Goal: Share content

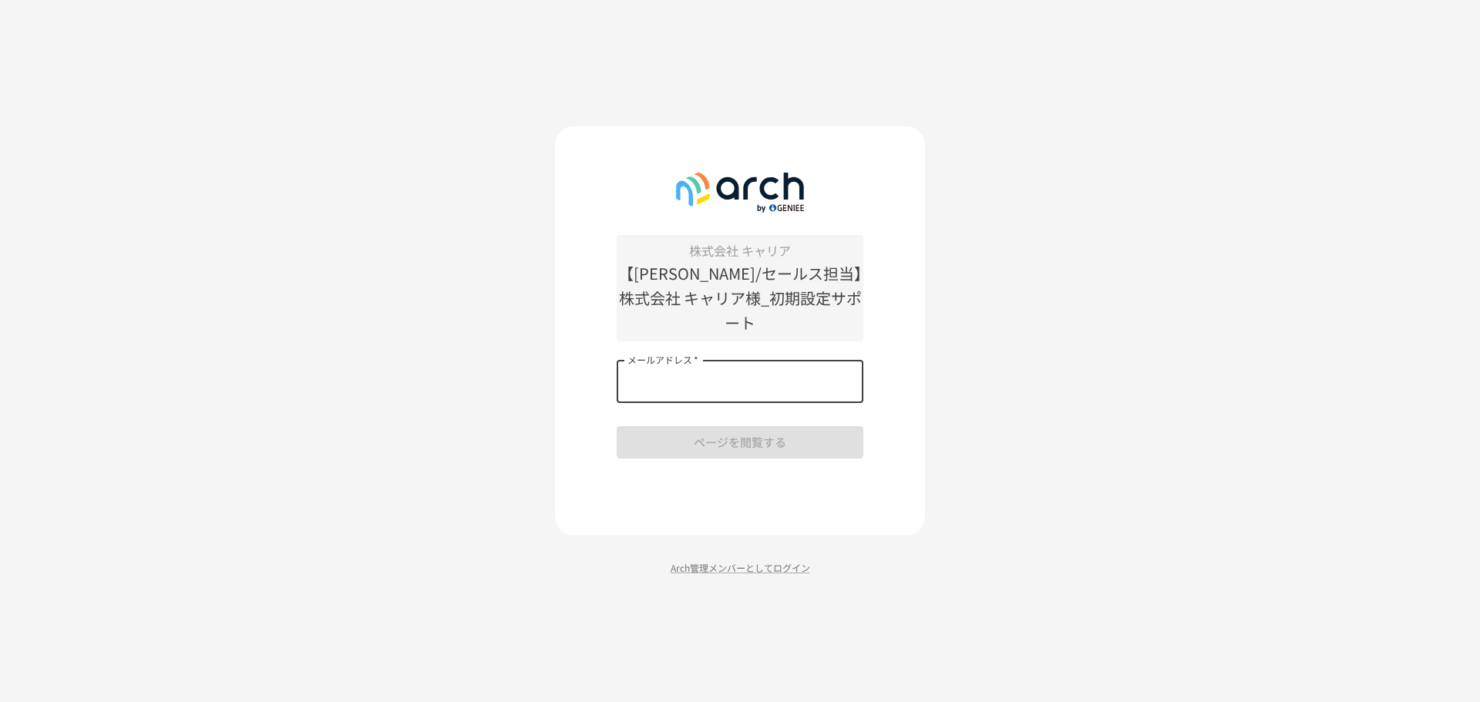
click at [730, 381] on input "メールアドレス   *" at bounding box center [740, 381] width 247 height 43
type input "**********"
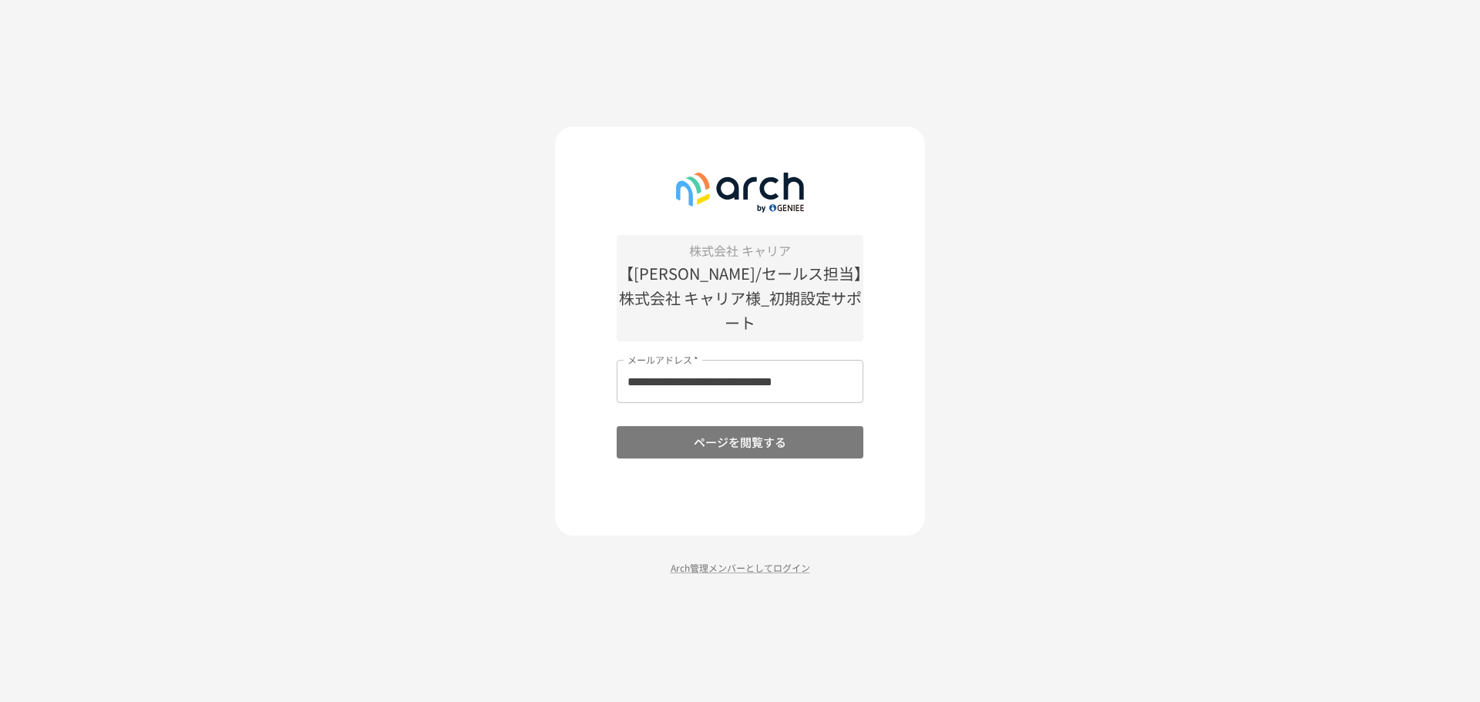
click at [823, 429] on button "ページを閲覧する" at bounding box center [740, 442] width 247 height 32
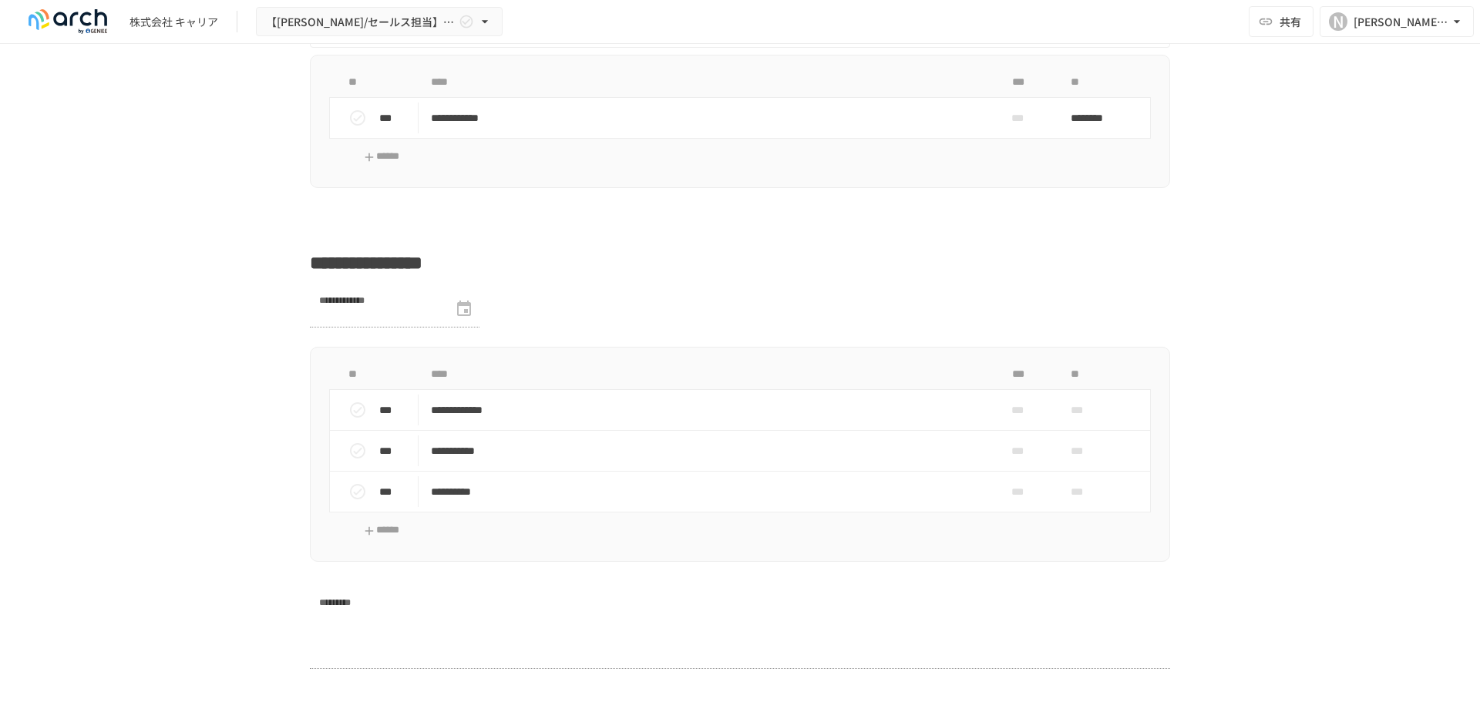
scroll to position [2328, 0]
click at [1253, 11] on button "共有" at bounding box center [1281, 21] width 65 height 31
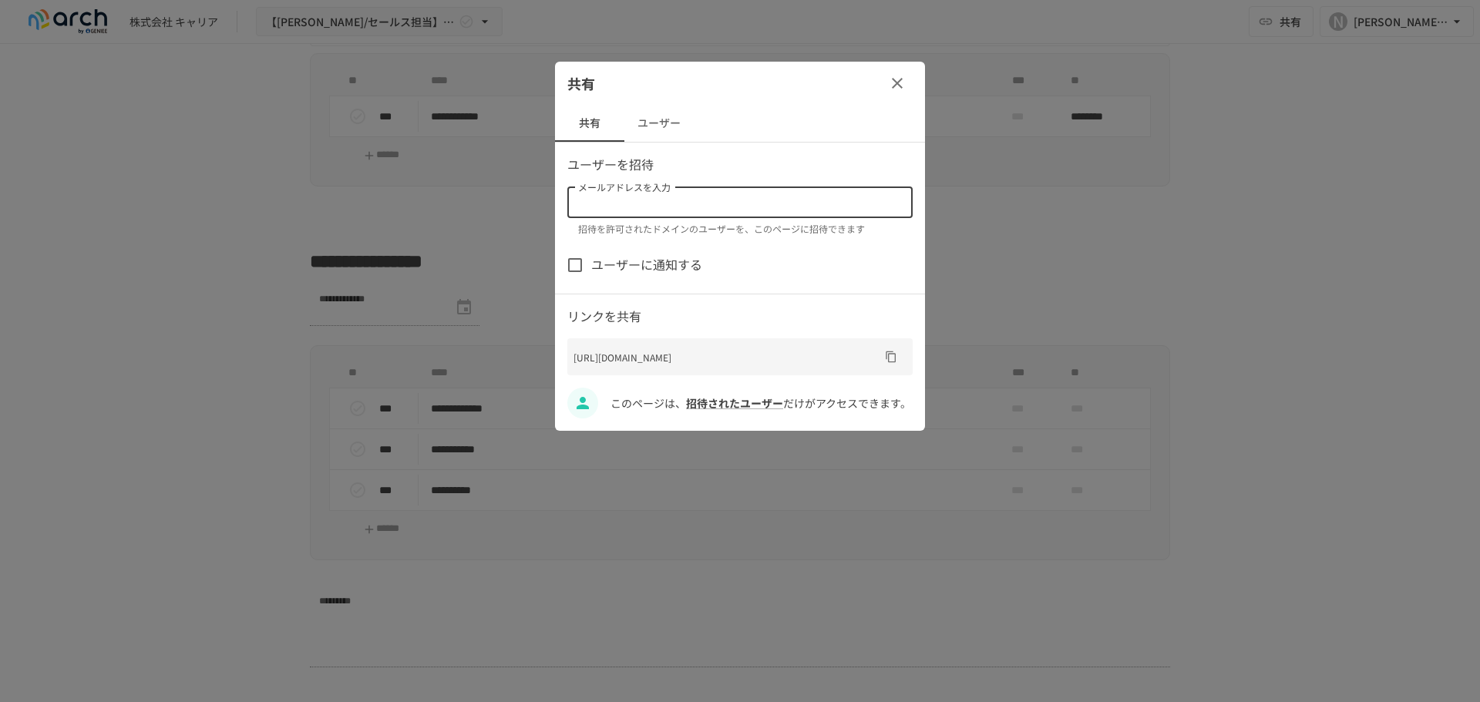
click at [684, 198] on input "メールアドレスを入力" at bounding box center [739, 203] width 334 height 22
click at [908, 78] on button "button" at bounding box center [897, 83] width 31 height 31
